Goal: Obtain resource: Download file/media

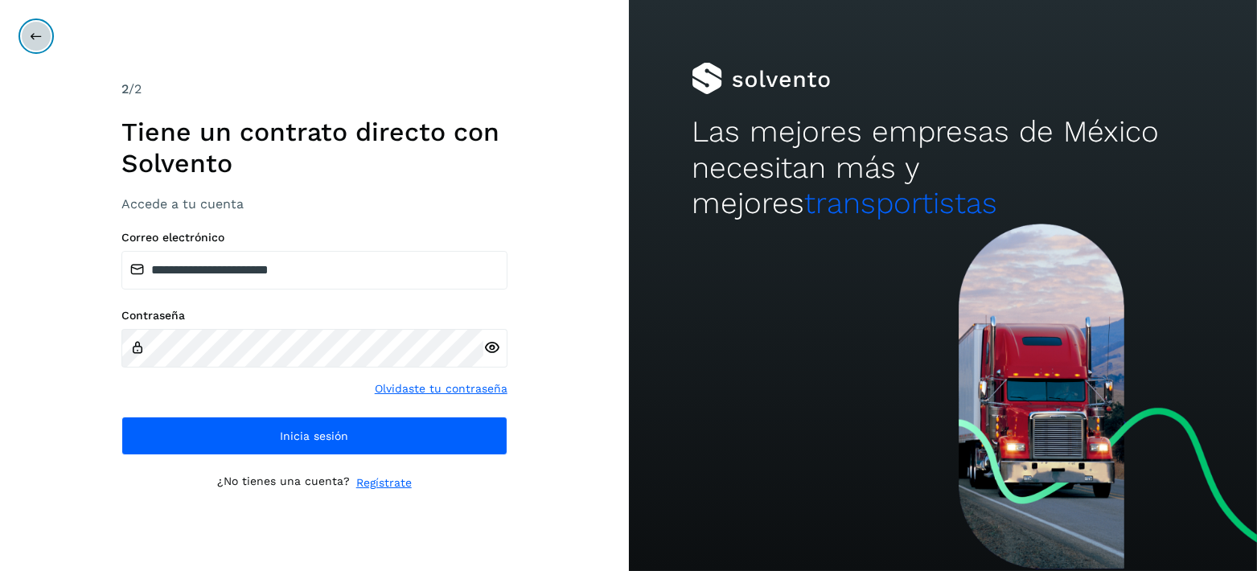
click at [39, 42] on icon at bounding box center [36, 36] width 13 height 13
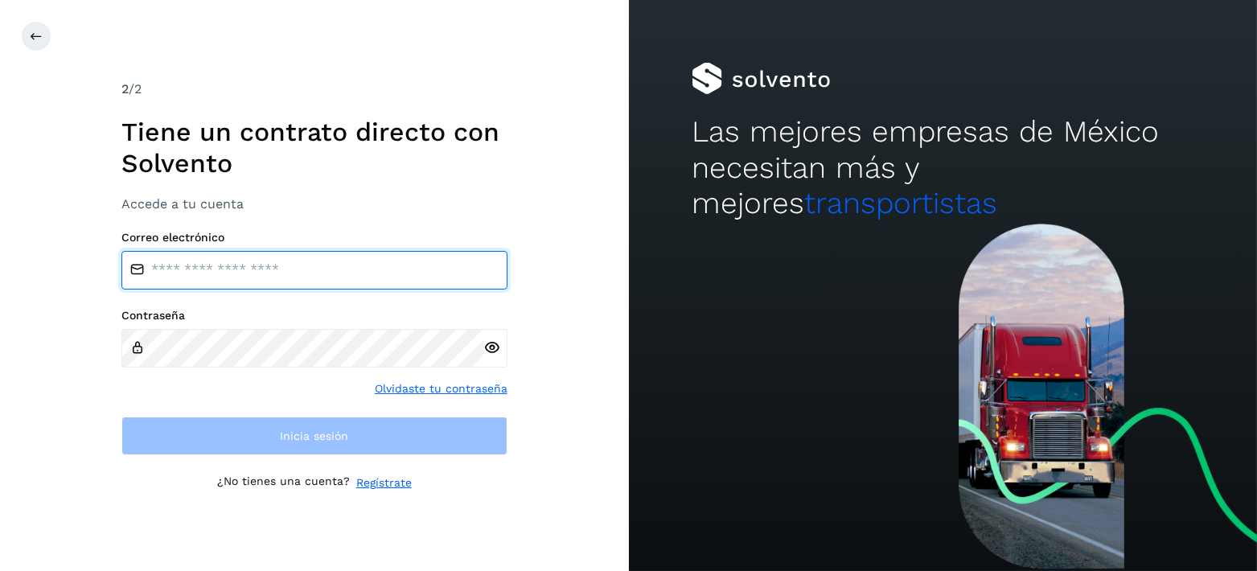
type input "**********"
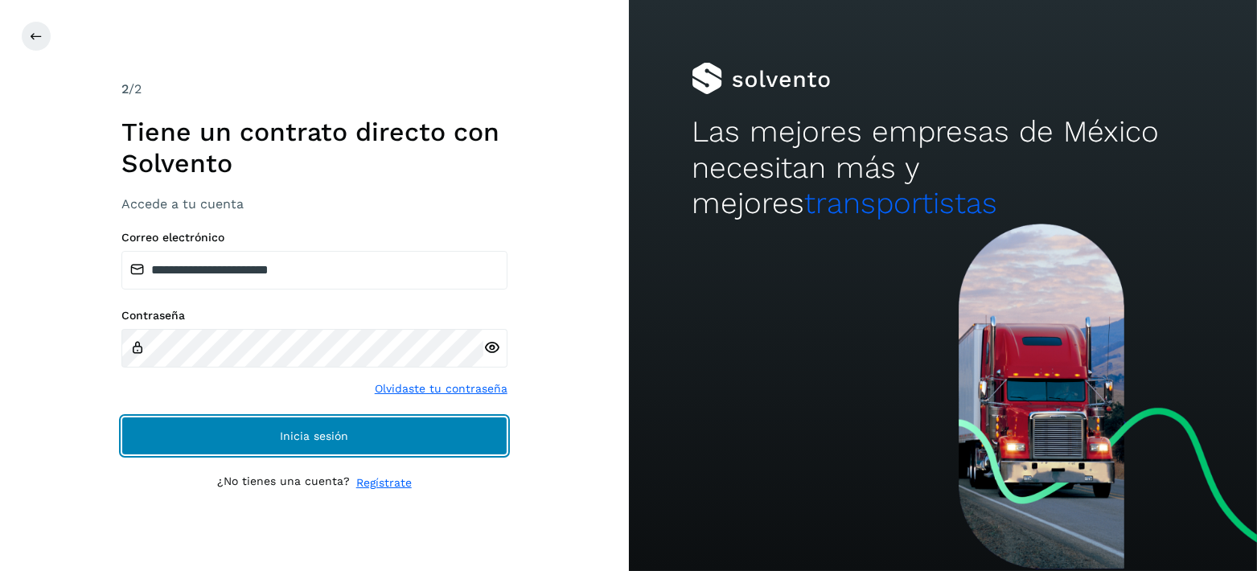
click at [356, 444] on button "Inicia sesión" at bounding box center [314, 436] width 386 height 39
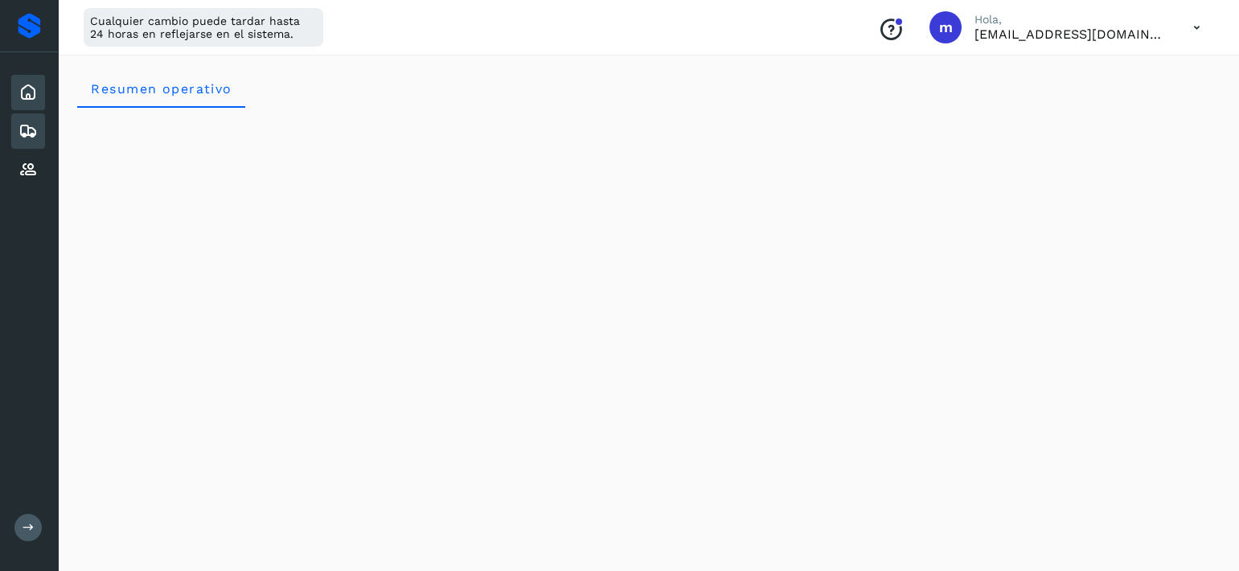
click at [29, 133] on icon at bounding box center [27, 130] width 19 height 19
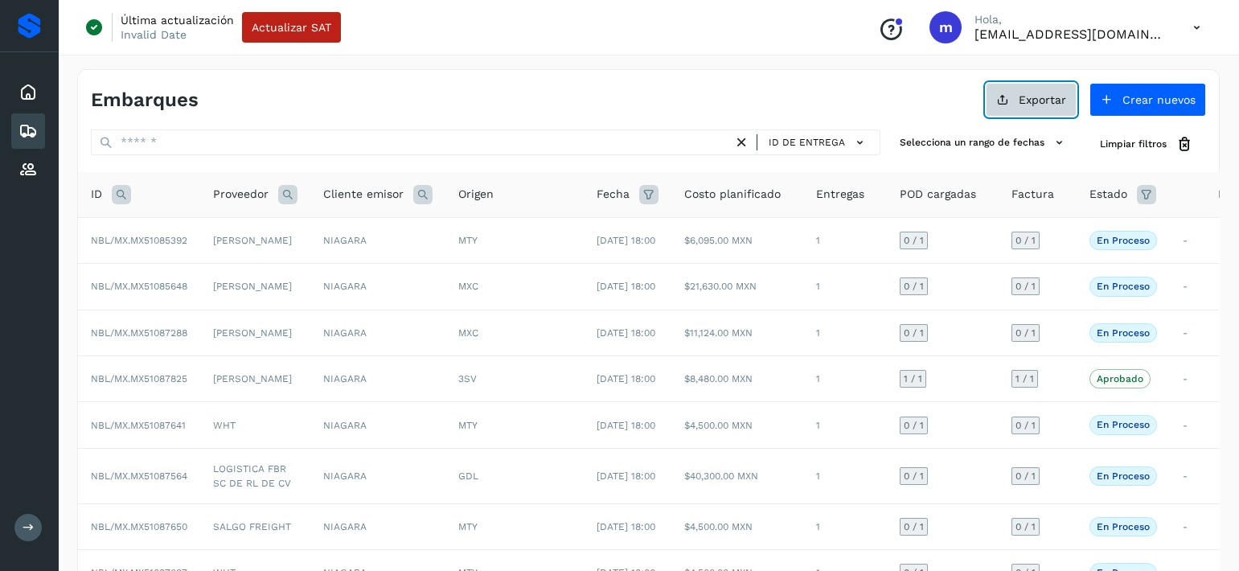
click at [1022, 97] on span "Exportar" at bounding box center [1042, 99] width 47 height 11
click at [1004, 101] on icon at bounding box center [1002, 99] width 13 height 13
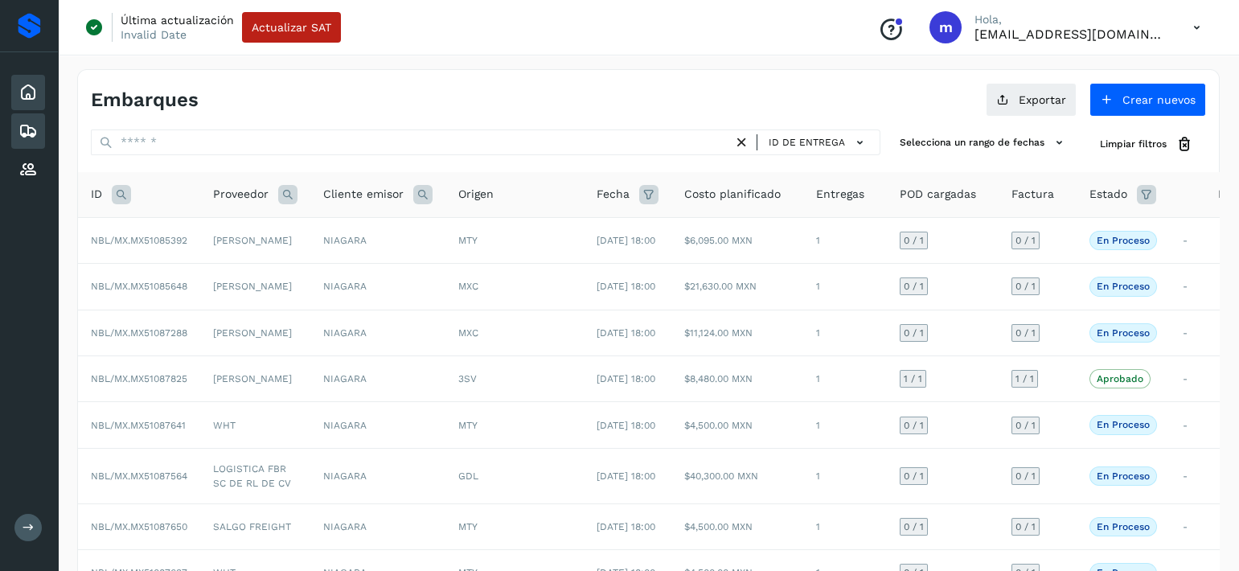
click at [17, 99] on div "Inicio" at bounding box center [28, 92] width 34 height 35
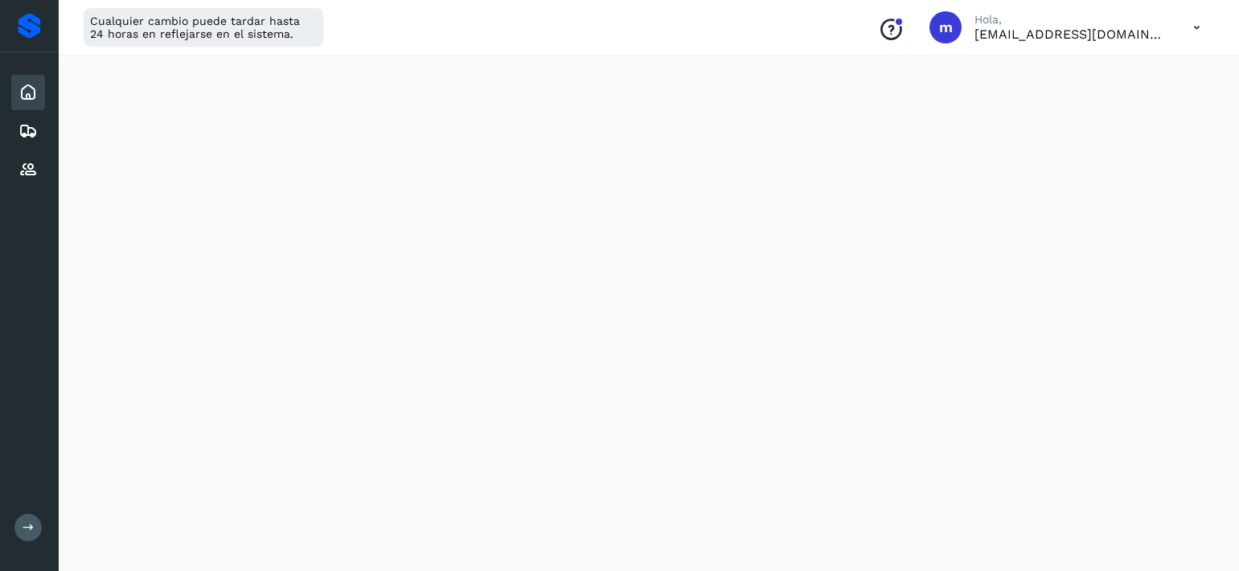
scroll to position [1888, 0]
click at [31, 119] on div "Embarques" at bounding box center [28, 130] width 34 height 35
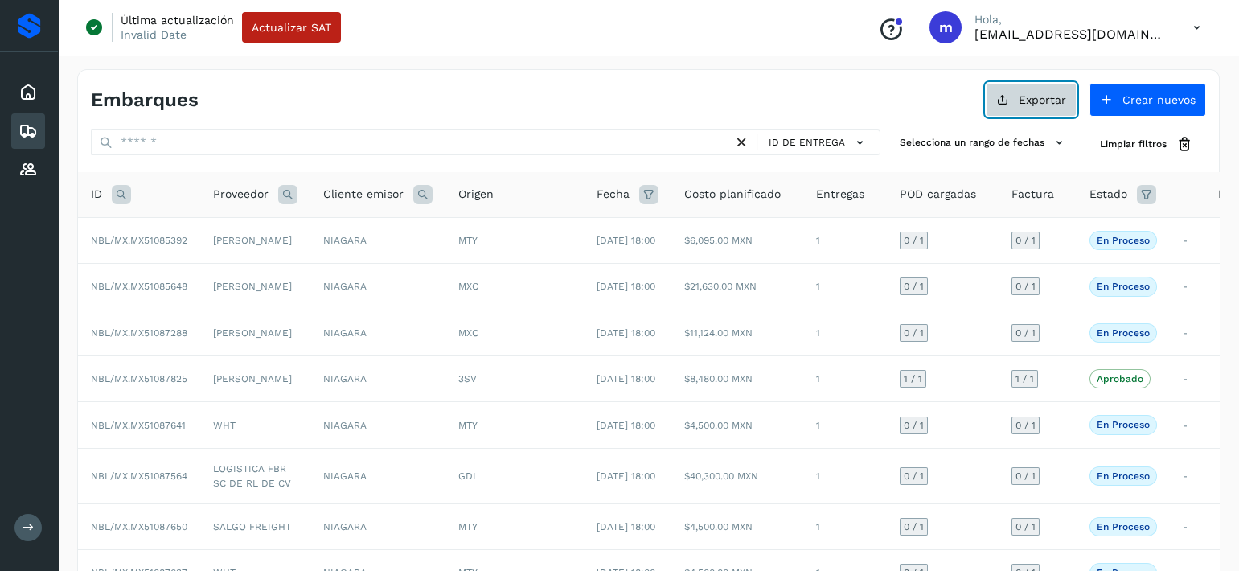
click at [1038, 110] on button "Exportar" at bounding box center [1031, 100] width 91 height 34
click at [994, 104] on button "Exportar" at bounding box center [1031, 100] width 91 height 34
click at [1025, 99] on span "Exportar" at bounding box center [1042, 99] width 47 height 11
click at [26, 86] on icon at bounding box center [27, 92] width 19 height 19
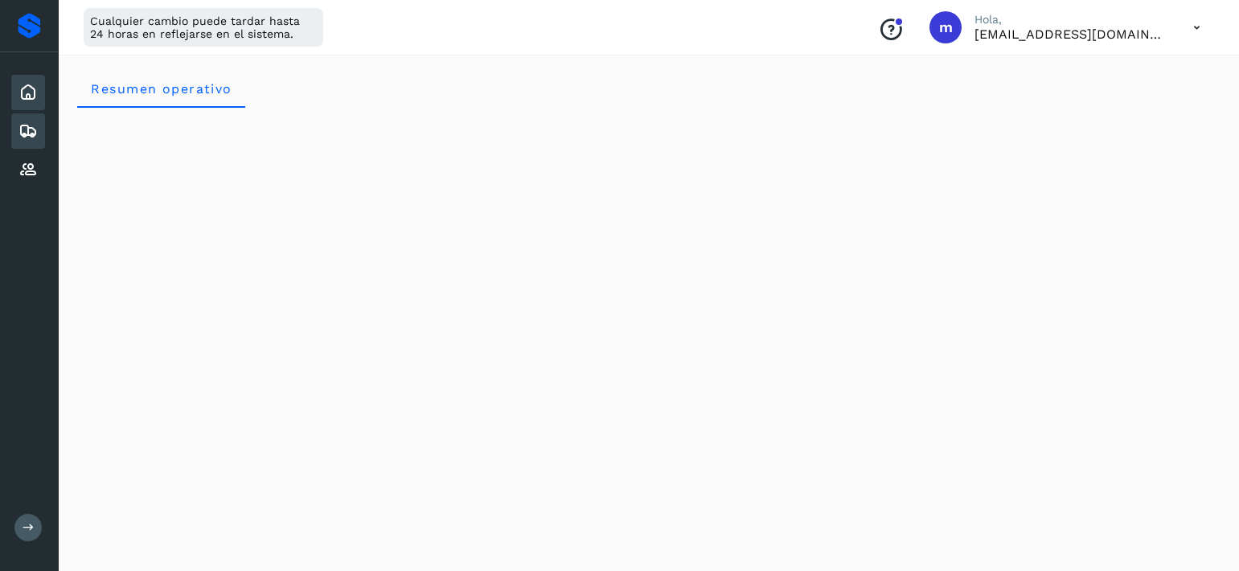
click at [27, 132] on icon at bounding box center [27, 130] width 19 height 19
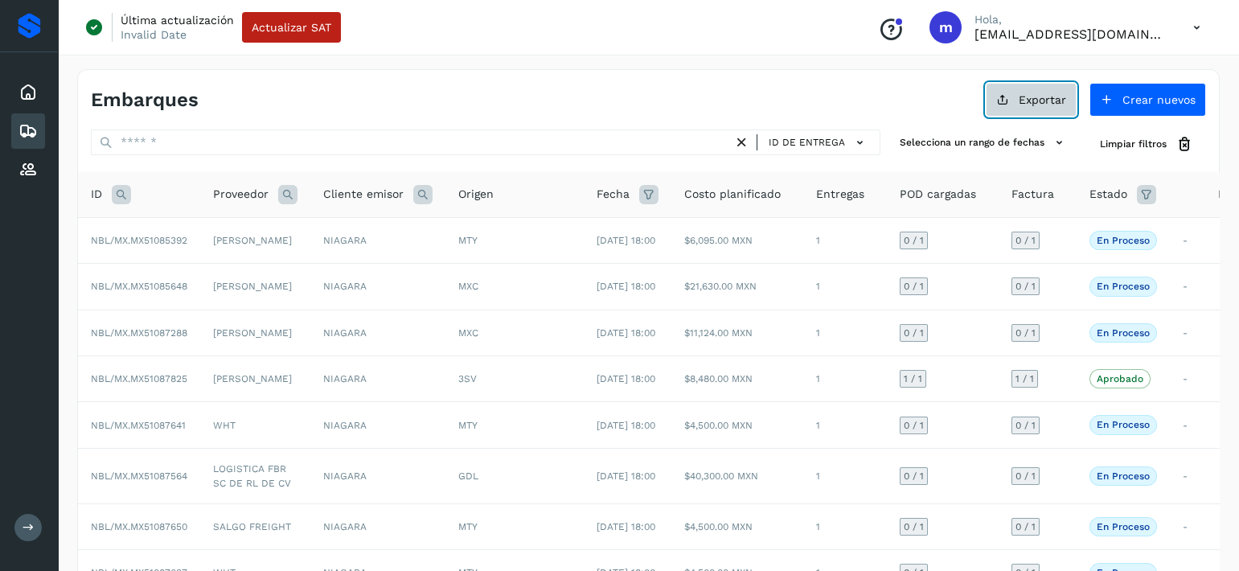
click at [1025, 107] on button "Exportar" at bounding box center [1031, 100] width 91 height 34
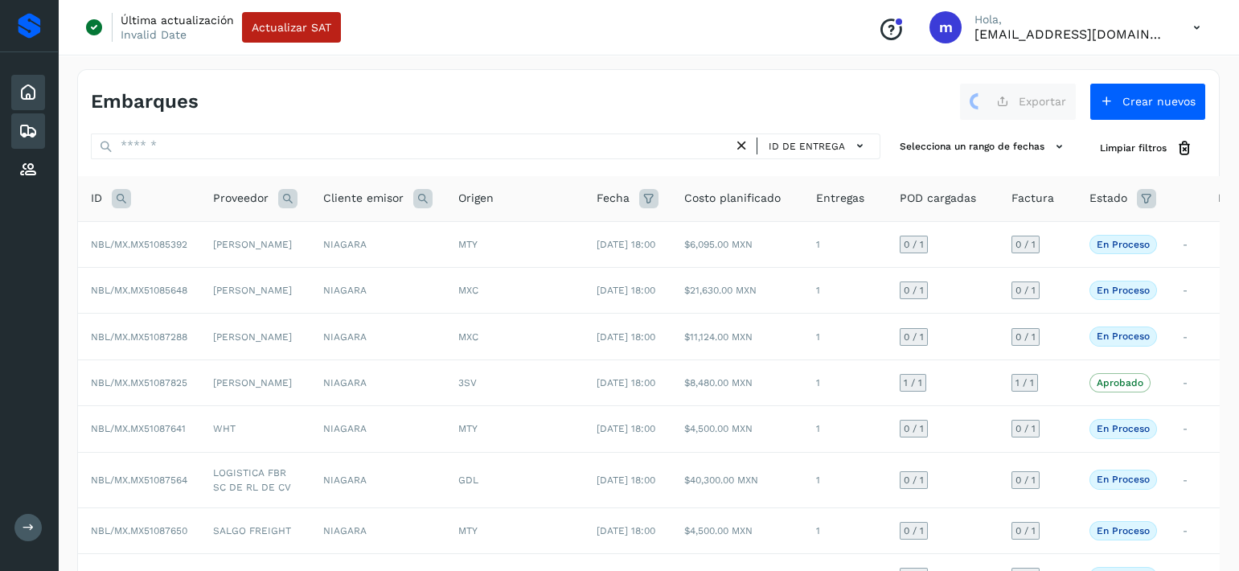
drag, startPoint x: 15, startPoint y: 89, endPoint x: 26, endPoint y: 93, distance: 11.2
click at [17, 89] on div "Inicio" at bounding box center [28, 92] width 34 height 35
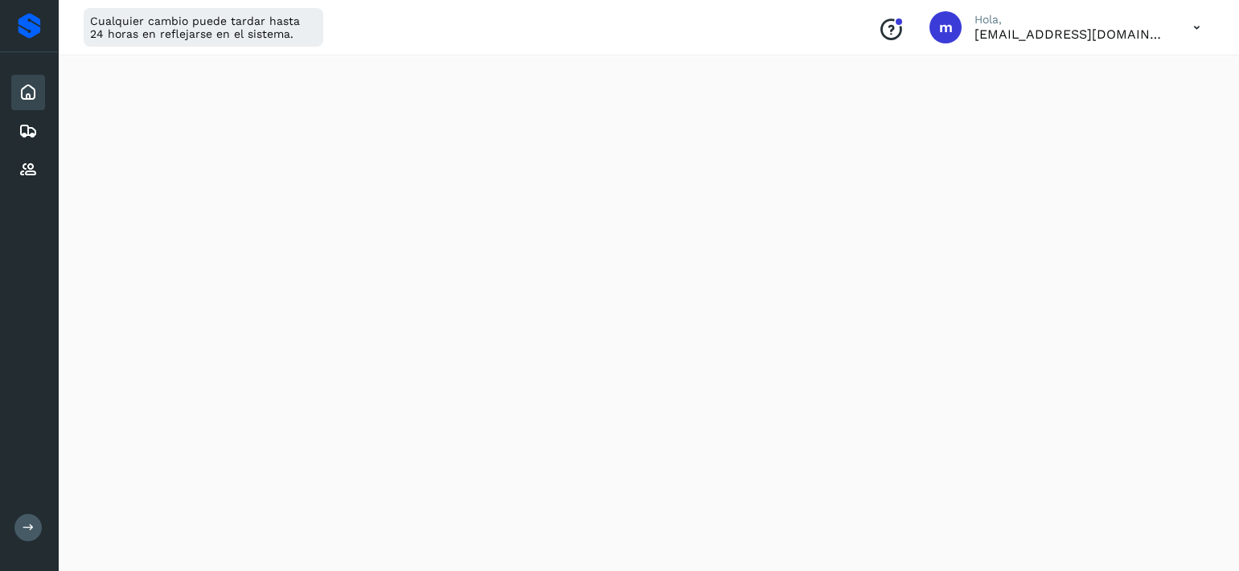
scroll to position [844, 0]
click at [1231, 244] on div "Resumen operativo" at bounding box center [648, 409] width 1181 height 2409
click at [31, 131] on icon at bounding box center [27, 130] width 19 height 19
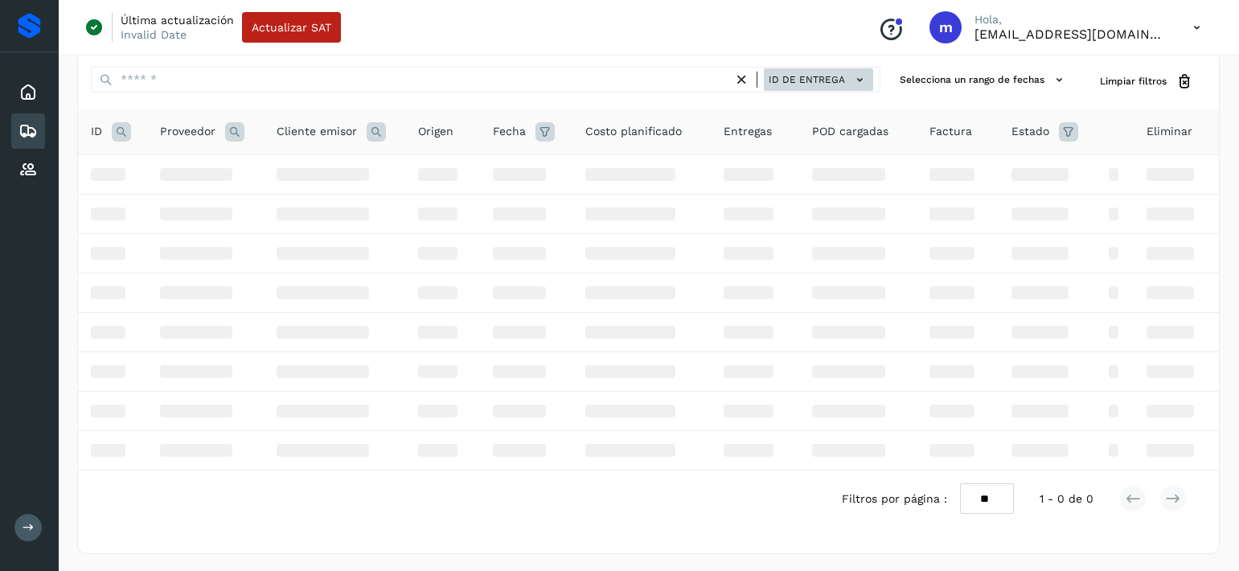
click at [790, 72] on span "ID de entrega" at bounding box center [807, 79] width 76 height 14
click at [427, 82] on div at bounding box center [619, 285] width 1239 height 571
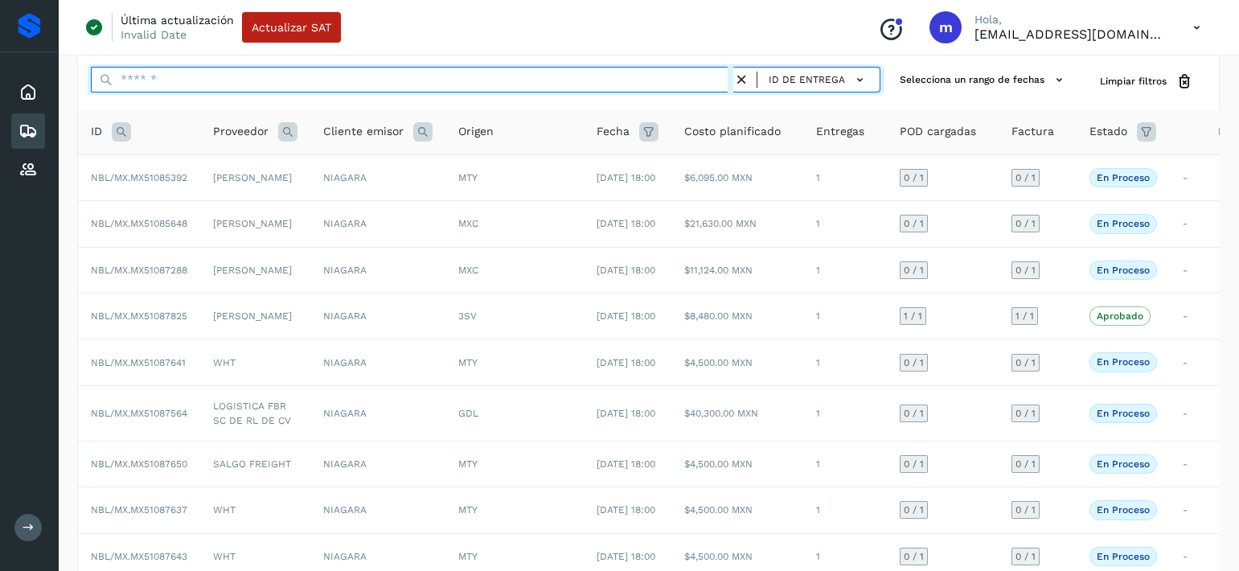
click at [129, 81] on input "text" at bounding box center [412, 80] width 643 height 26
paste input "********"
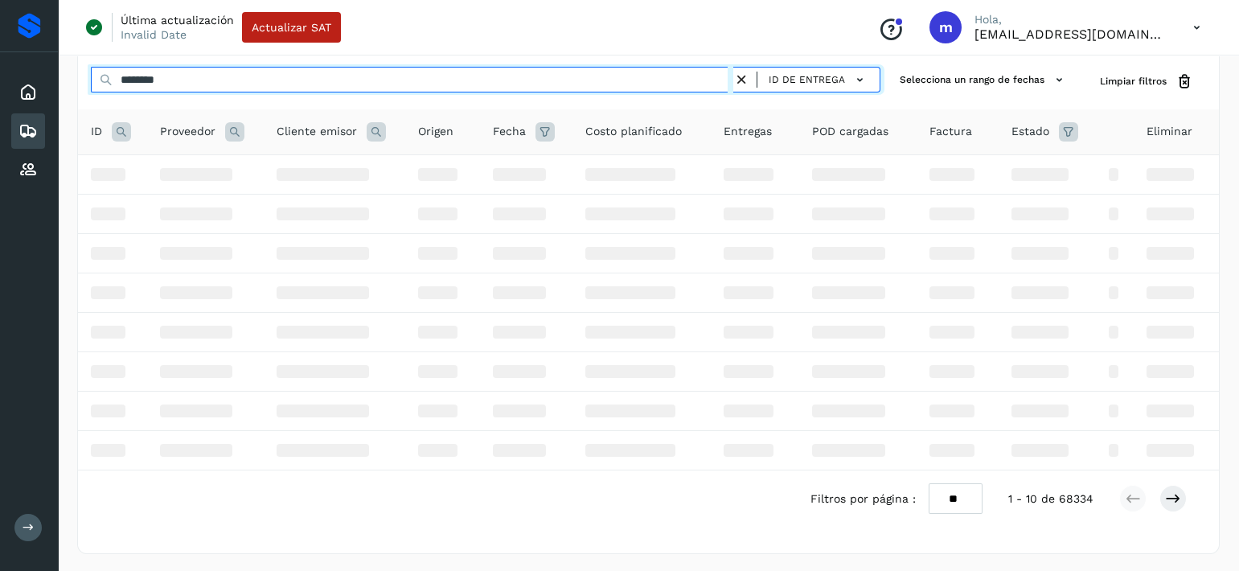
type input "********"
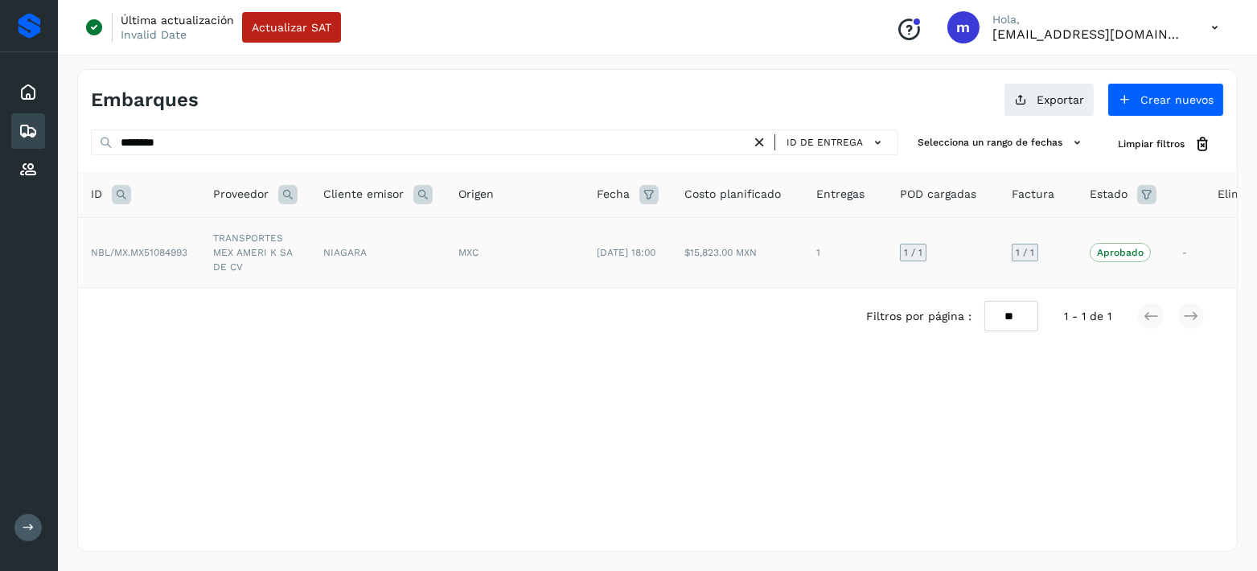
click at [231, 253] on td "TRANSPORTES MEX AMERI K SA DE CV" at bounding box center [255, 252] width 110 height 70
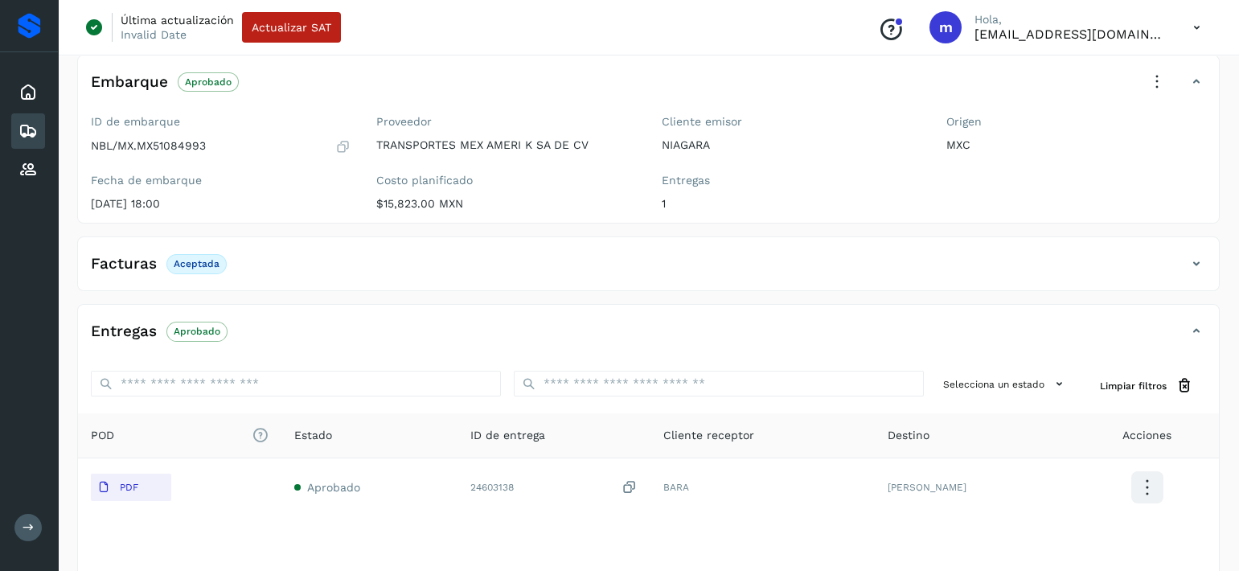
scroll to position [196, 0]
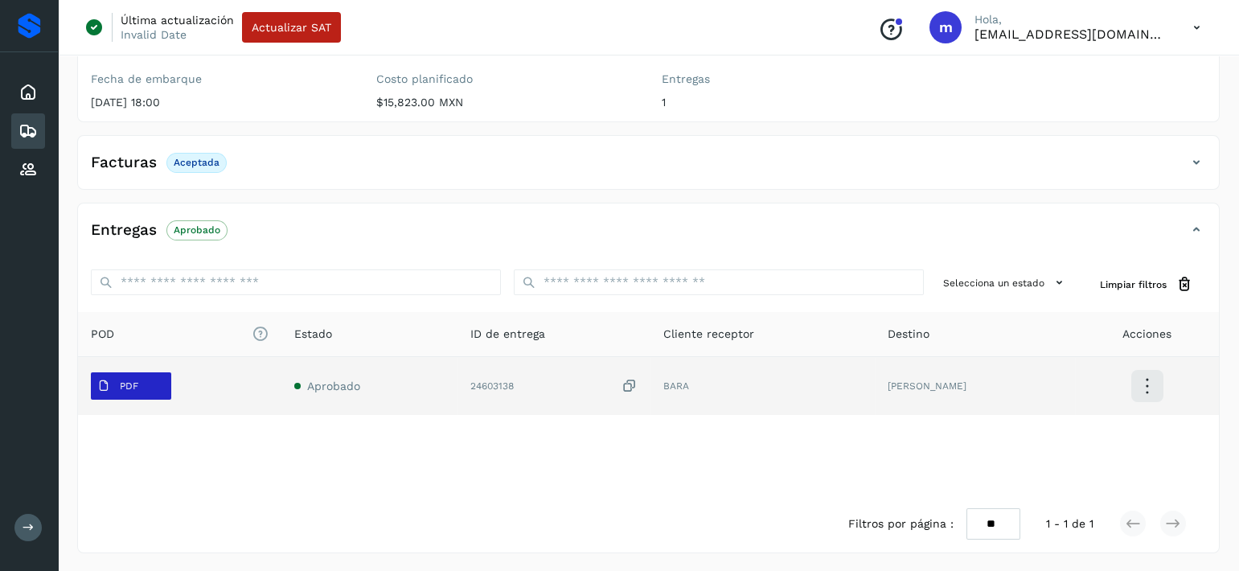
click at [154, 380] on button "PDF" at bounding box center [131, 385] width 80 height 27
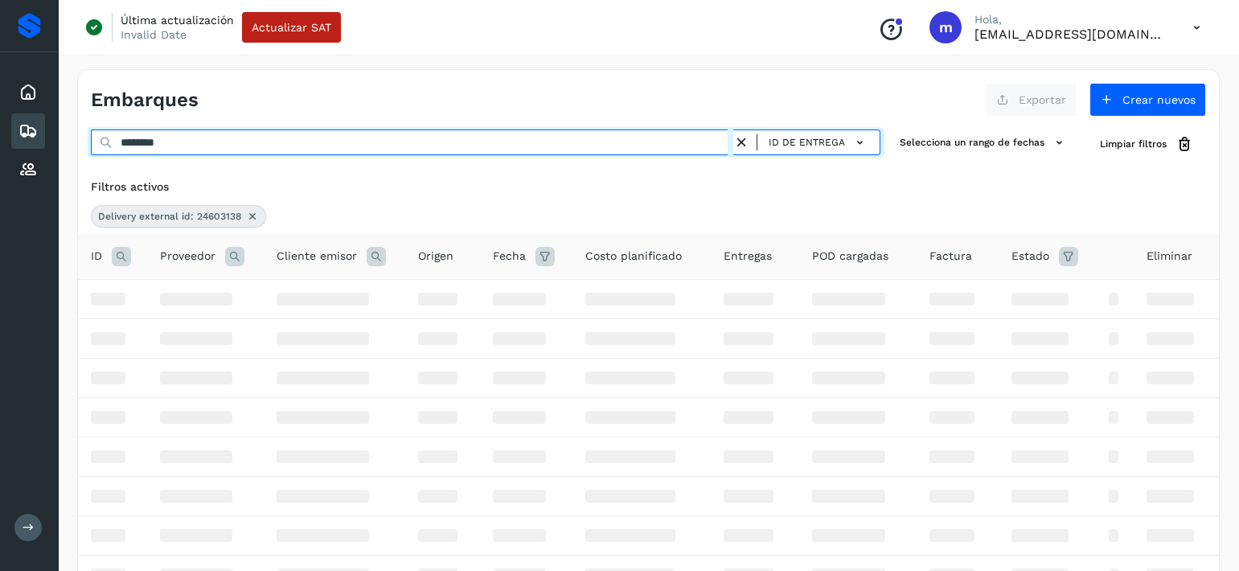
click at [237, 135] on input "********" at bounding box center [412, 142] width 643 height 26
drag, startPoint x: 241, startPoint y: 139, endPoint x: 42, endPoint y: 137, distance: 199.5
click at [42, 137] on div "Inicio Embarques Proveedores Salir Última actualización Invalid Date Actualizar…" at bounding box center [619, 349] width 1239 height 698
paste input "text"
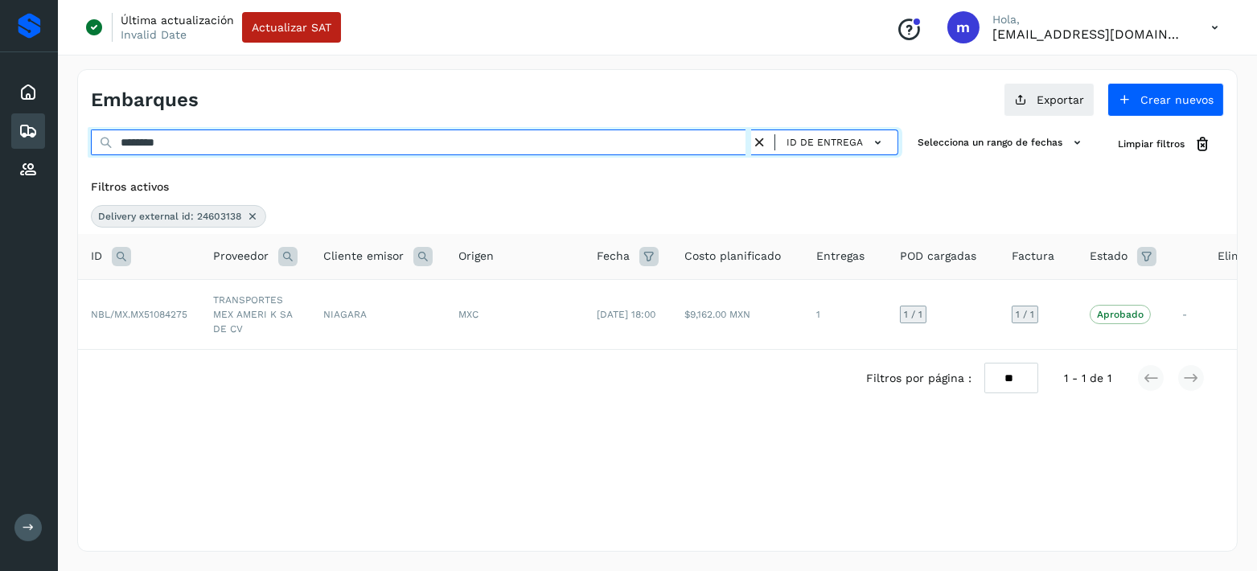
type input "********"
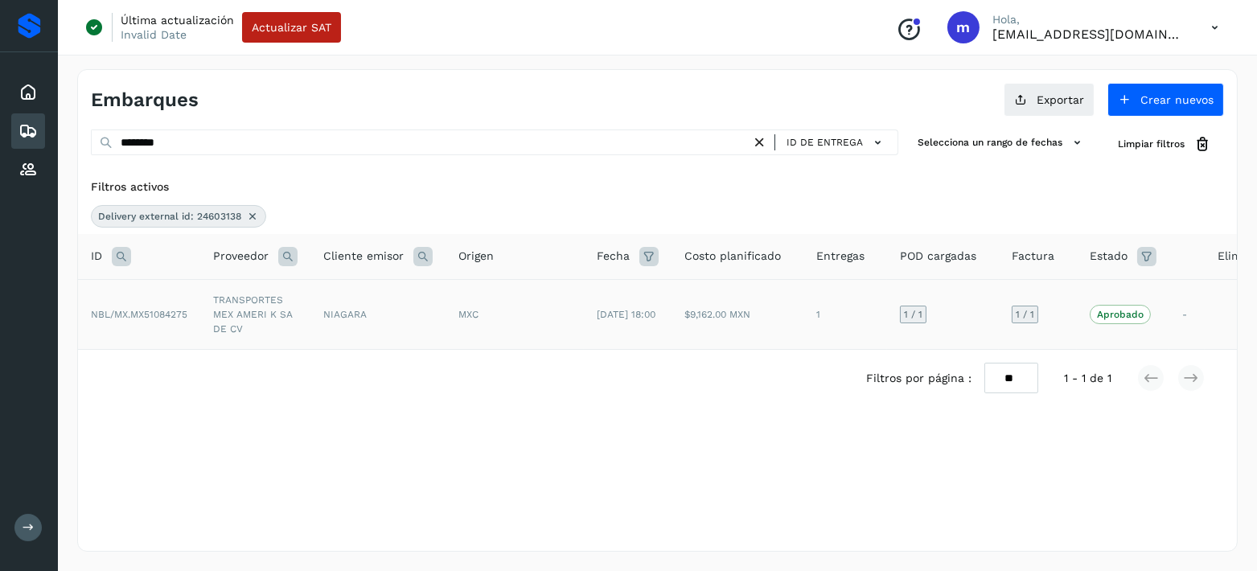
click at [314, 322] on td "NIAGARA" at bounding box center [377, 314] width 135 height 70
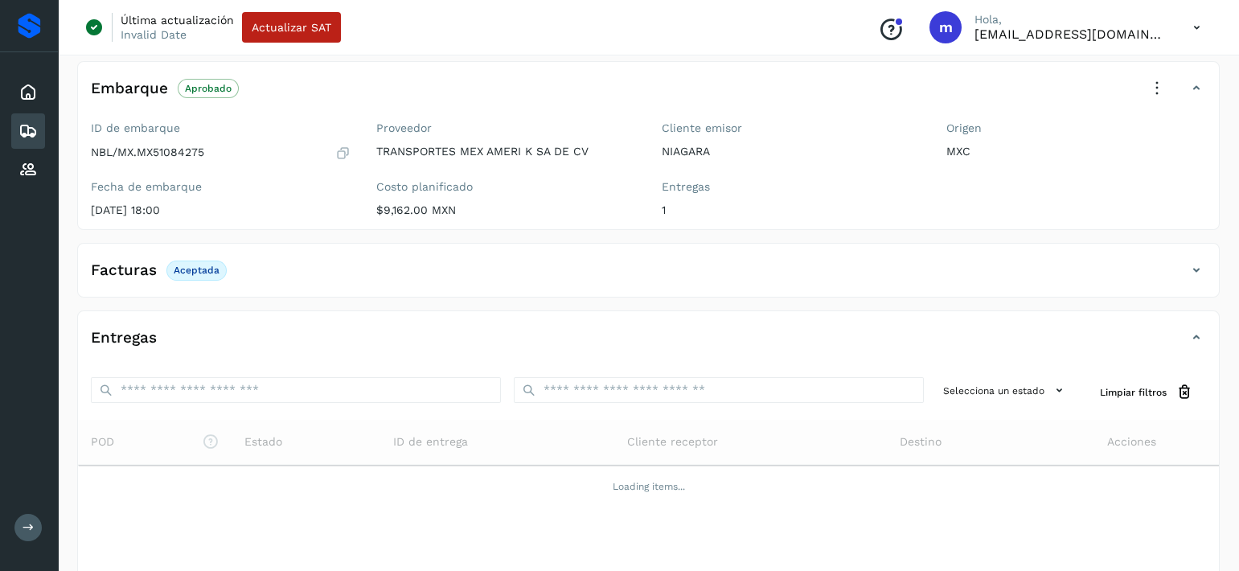
scroll to position [121, 0]
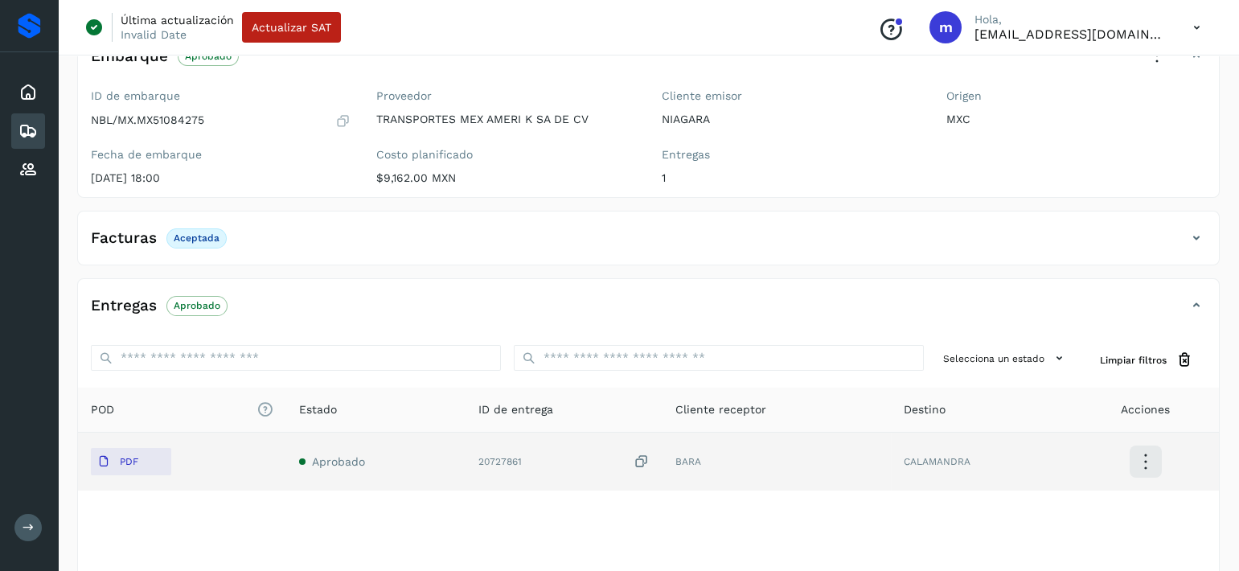
click at [468, 462] on td "20727861" at bounding box center [564, 462] width 197 height 58
click at [141, 470] on span "PDF" at bounding box center [118, 462] width 54 height 26
